Goal: Task Accomplishment & Management: Use online tool/utility

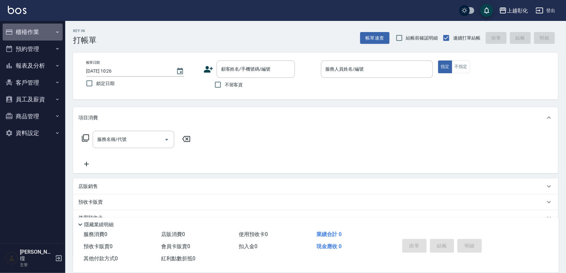
click at [26, 31] on button "櫃檯作業" at bounding box center [33, 32] width 60 height 17
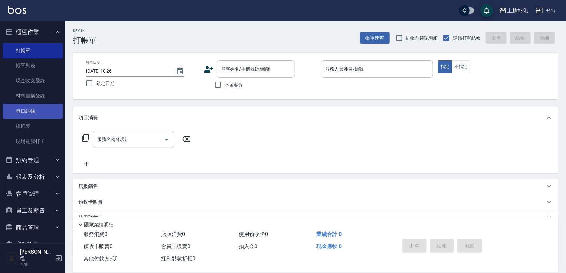
click at [26, 112] on link "每日結帳" at bounding box center [33, 111] width 60 height 15
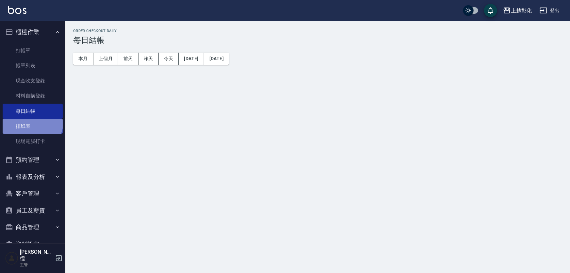
drag, startPoint x: 32, startPoint y: 122, endPoint x: 33, endPoint y: 140, distance: 18.3
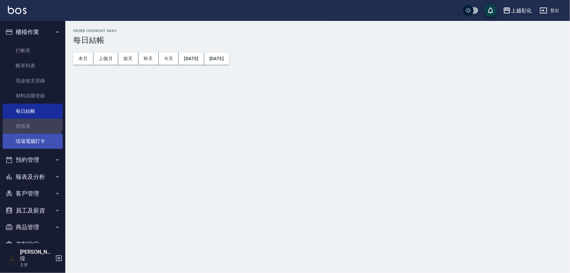
click at [32, 122] on link "排班表" at bounding box center [33, 126] width 60 height 15
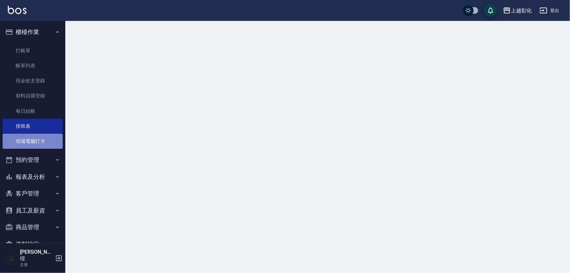
click at [33, 140] on link "現場電腦打卡" at bounding box center [33, 141] width 60 height 15
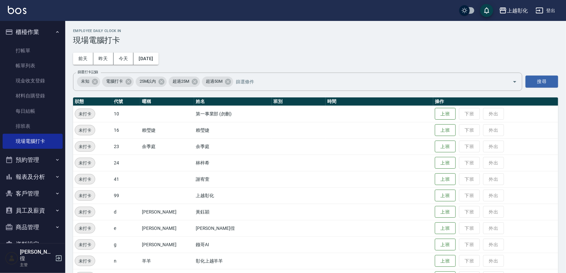
scroll to position [69, 0]
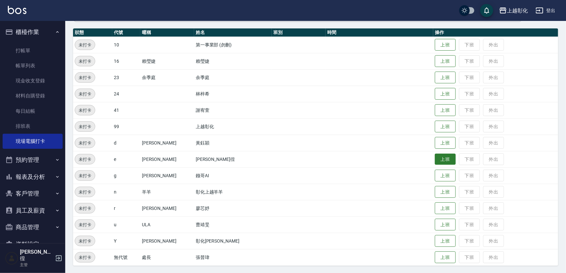
click at [435, 157] on button "上班" at bounding box center [445, 158] width 21 height 11
click at [443, 245] on button "上班" at bounding box center [445, 240] width 21 height 11
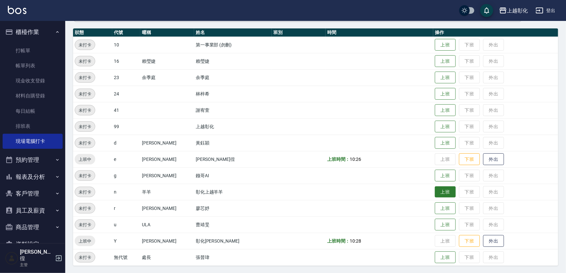
click at [436, 194] on button "上班" at bounding box center [445, 191] width 21 height 11
click at [435, 62] on button "上班" at bounding box center [445, 61] width 21 height 11
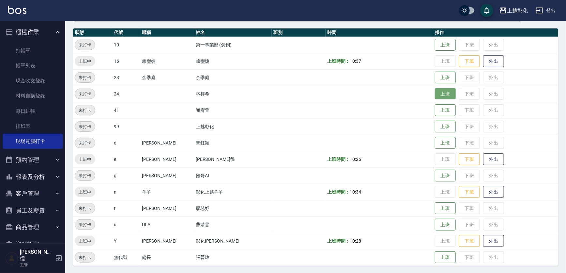
click at [435, 98] on button "上班" at bounding box center [445, 93] width 21 height 11
